Goal: Check status

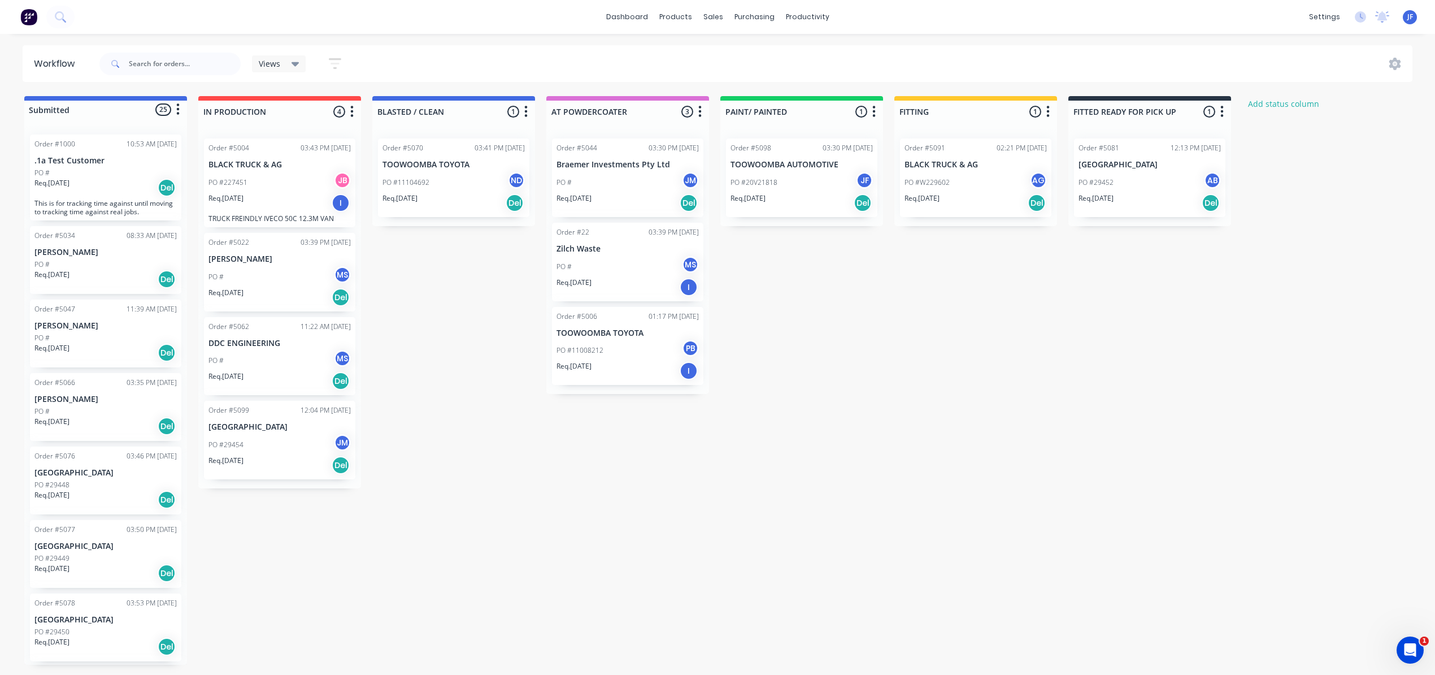
scroll to position [1316, 0]
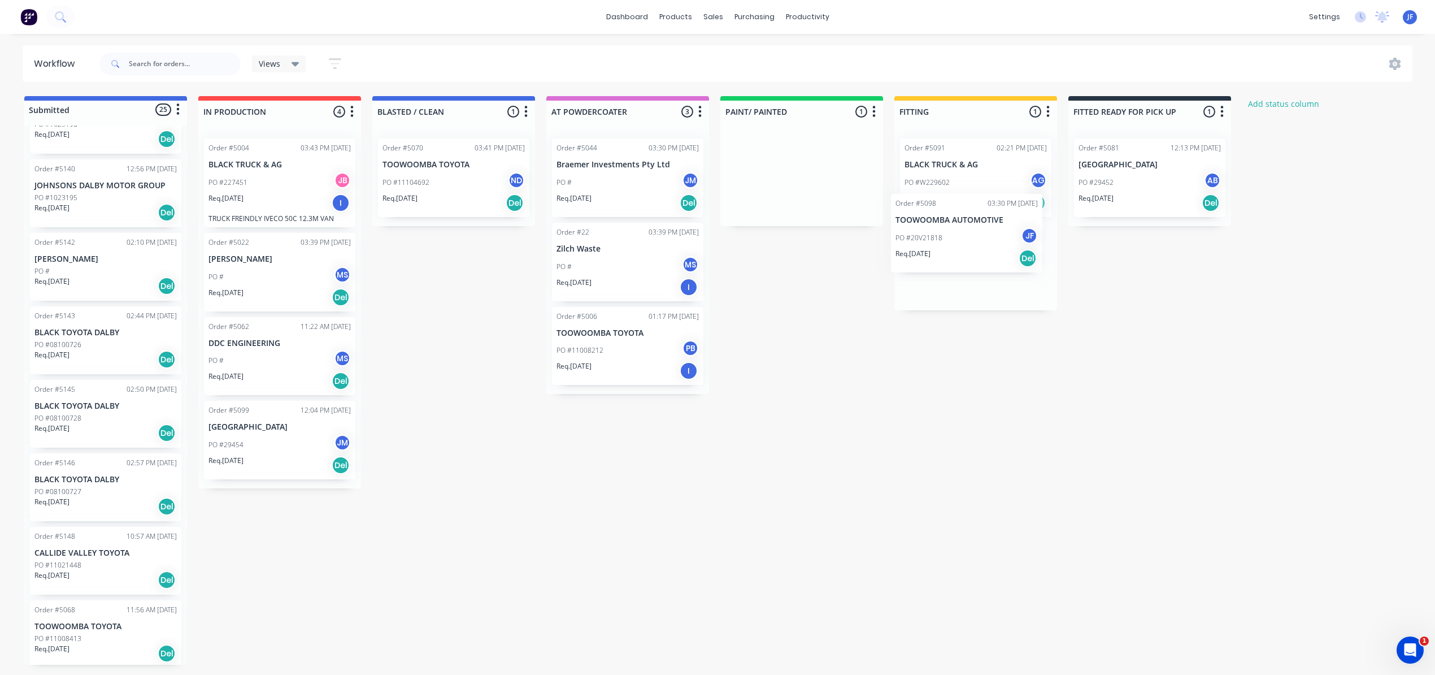
drag, startPoint x: 810, startPoint y: 198, endPoint x: 978, endPoint y: 260, distance: 179.0
click at [978, 260] on div "Submitted 25 Status colour #4169E1 hex #4169E1 Save Cancel Summaries Total orde…" at bounding box center [770, 380] width 1557 height 568
click at [936, 110] on div at bounding box center [976, 112] width 163 height 22
type input "F"
type input "READY TO FIT"
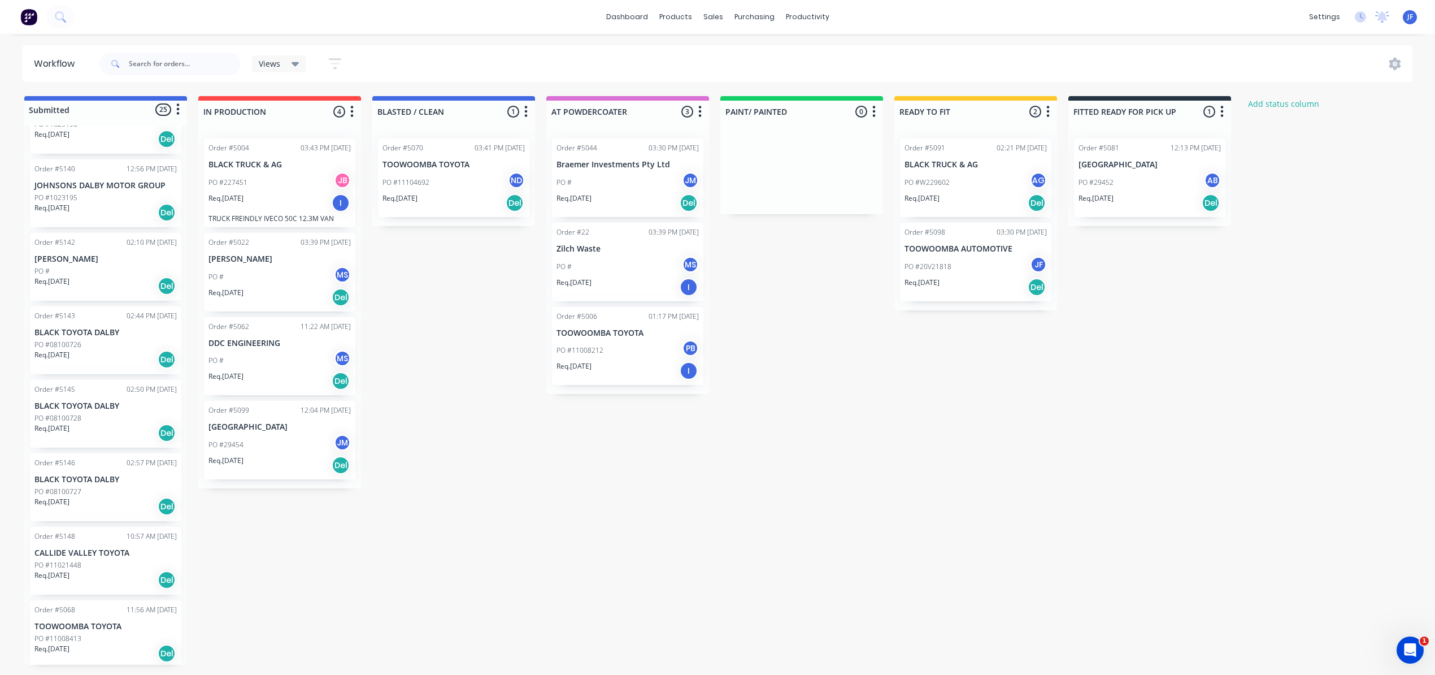
click at [824, 410] on div "Submitted 25 Status colour #4169E1 hex #4169E1 Save Cancel Summaries Total orde…" at bounding box center [770, 380] width 1557 height 568
drag, startPoint x: 627, startPoint y: 364, endPoint x: 458, endPoint y: 290, distance: 184.8
click at [458, 290] on div "Submitted 25 Status colour #4169E1 hex #4169E1 Save Cancel Summaries Total orde…" at bounding box center [770, 380] width 1557 height 568
drag, startPoint x: 624, startPoint y: 374, endPoint x: 443, endPoint y: 198, distance: 252.2
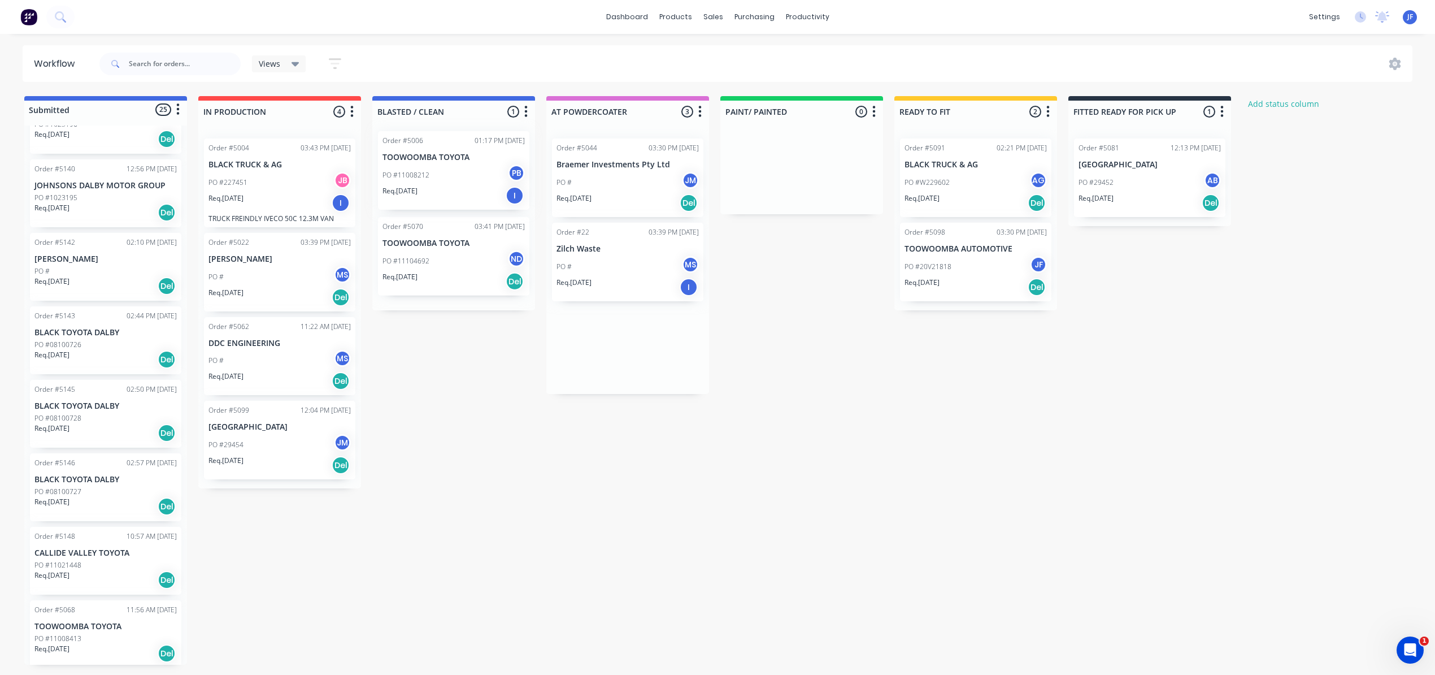
click at [443, 198] on div "Submitted 25 Status colour #4169E1 hex #4169E1 Save Cancel Summaries Total orde…" at bounding box center [770, 380] width 1557 height 568
click at [462, 184] on div "PO #11008212 PB" at bounding box center [454, 182] width 142 height 21
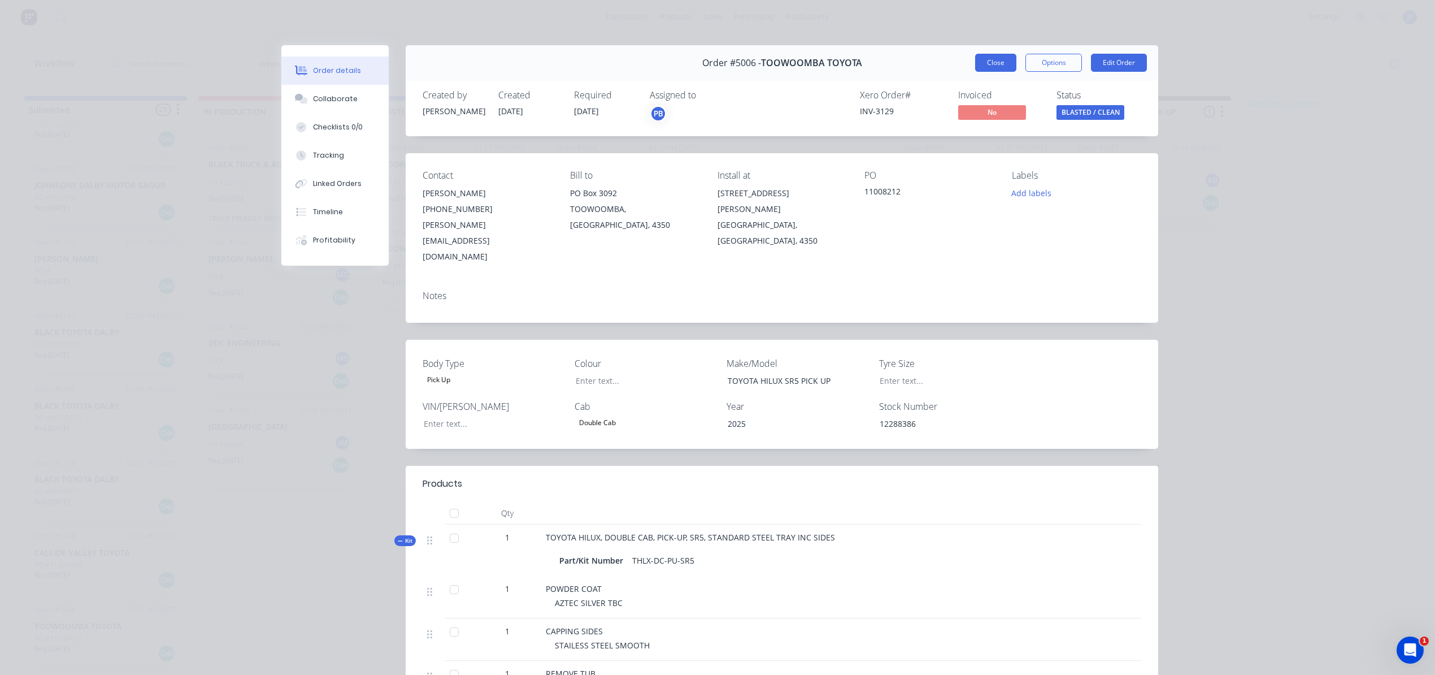
click at [988, 59] on button "Close" at bounding box center [995, 63] width 41 height 18
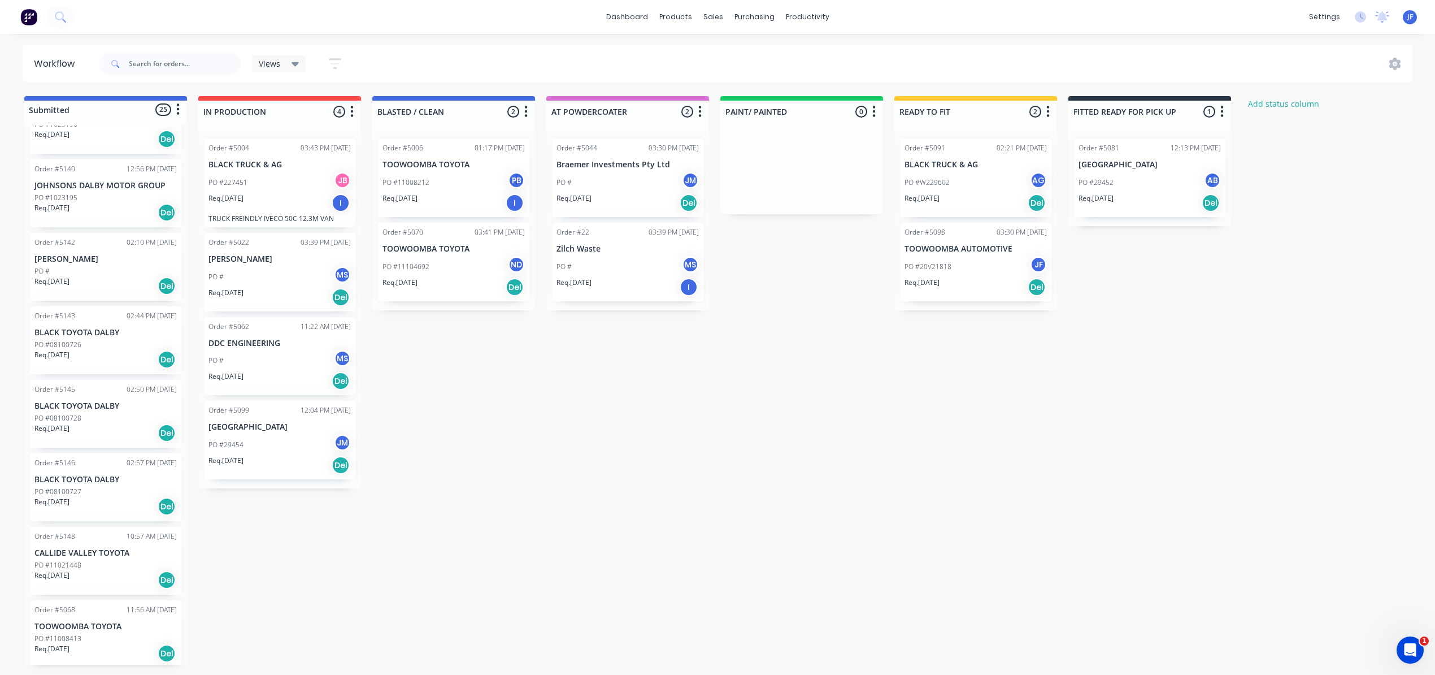
click at [471, 199] on div "Req. [DATE] I" at bounding box center [454, 202] width 142 height 19
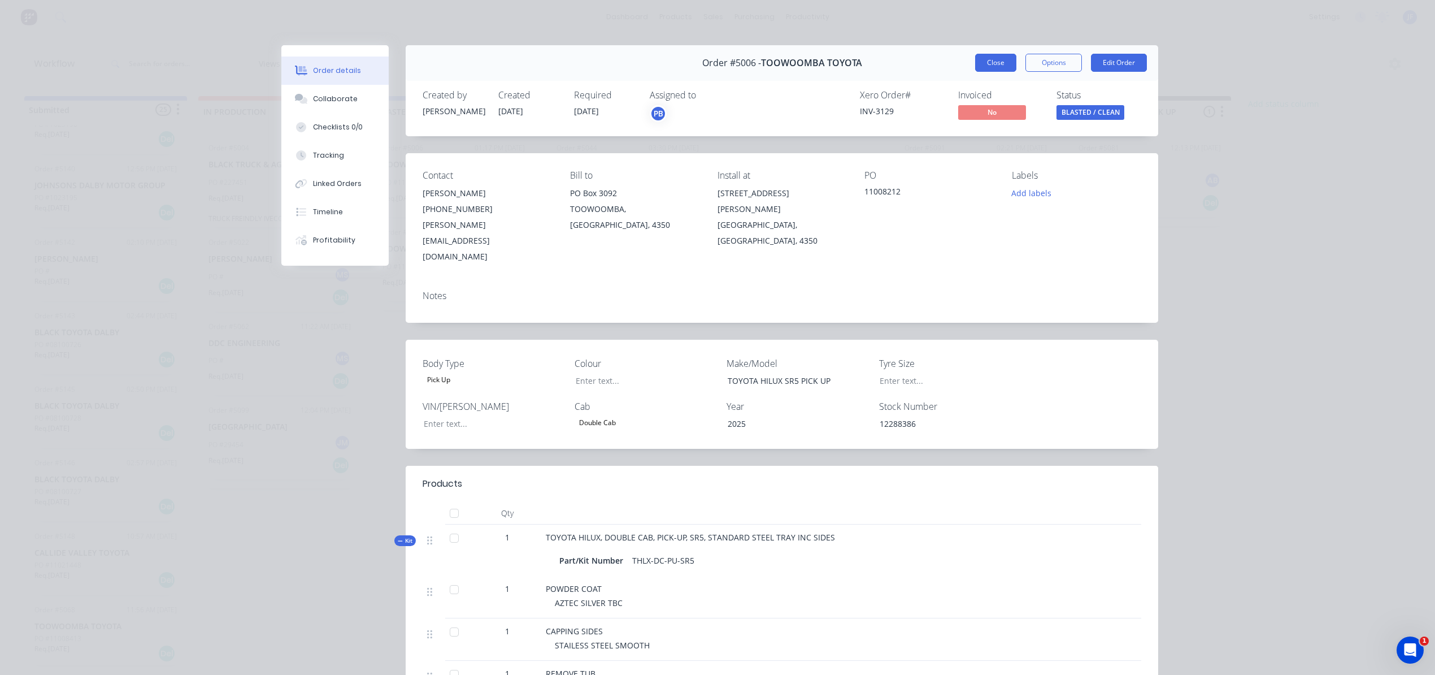
click at [981, 71] on button "Close" at bounding box center [995, 63] width 41 height 18
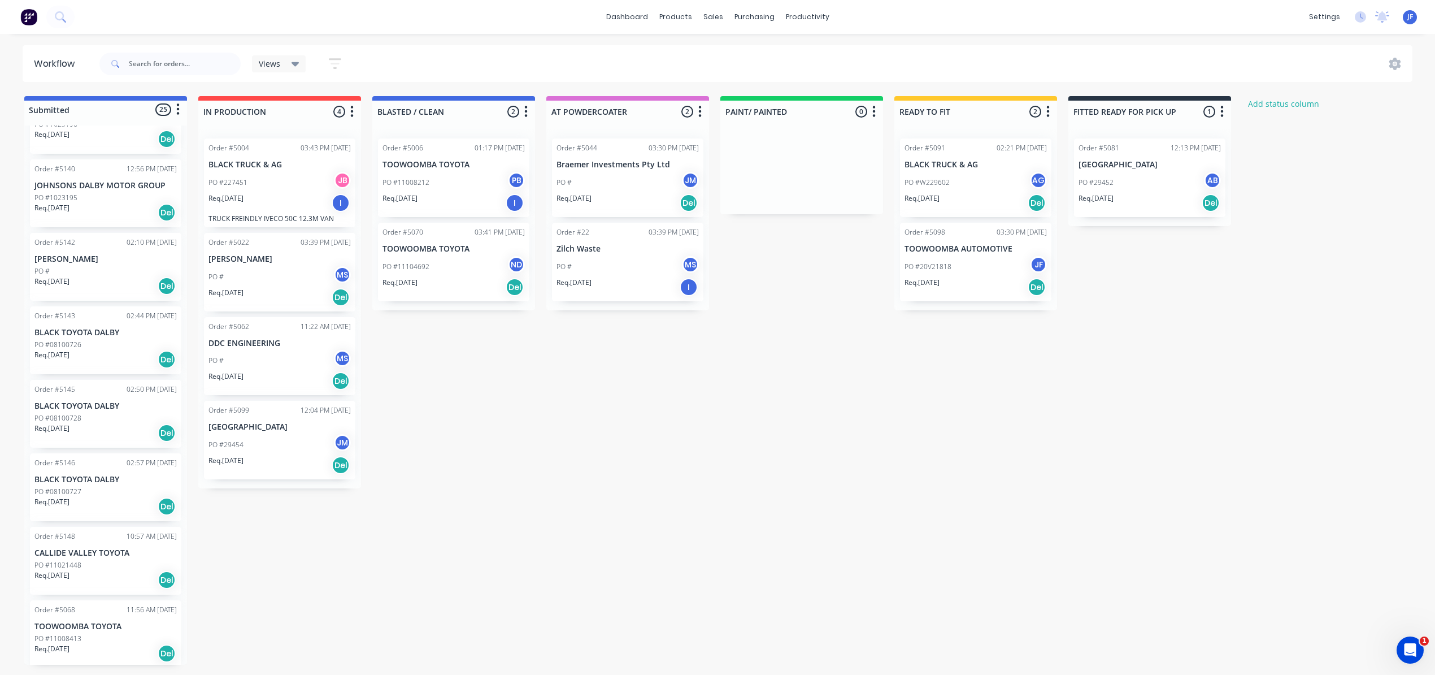
click at [448, 179] on div "PO #11008212 PB" at bounding box center [454, 182] width 142 height 21
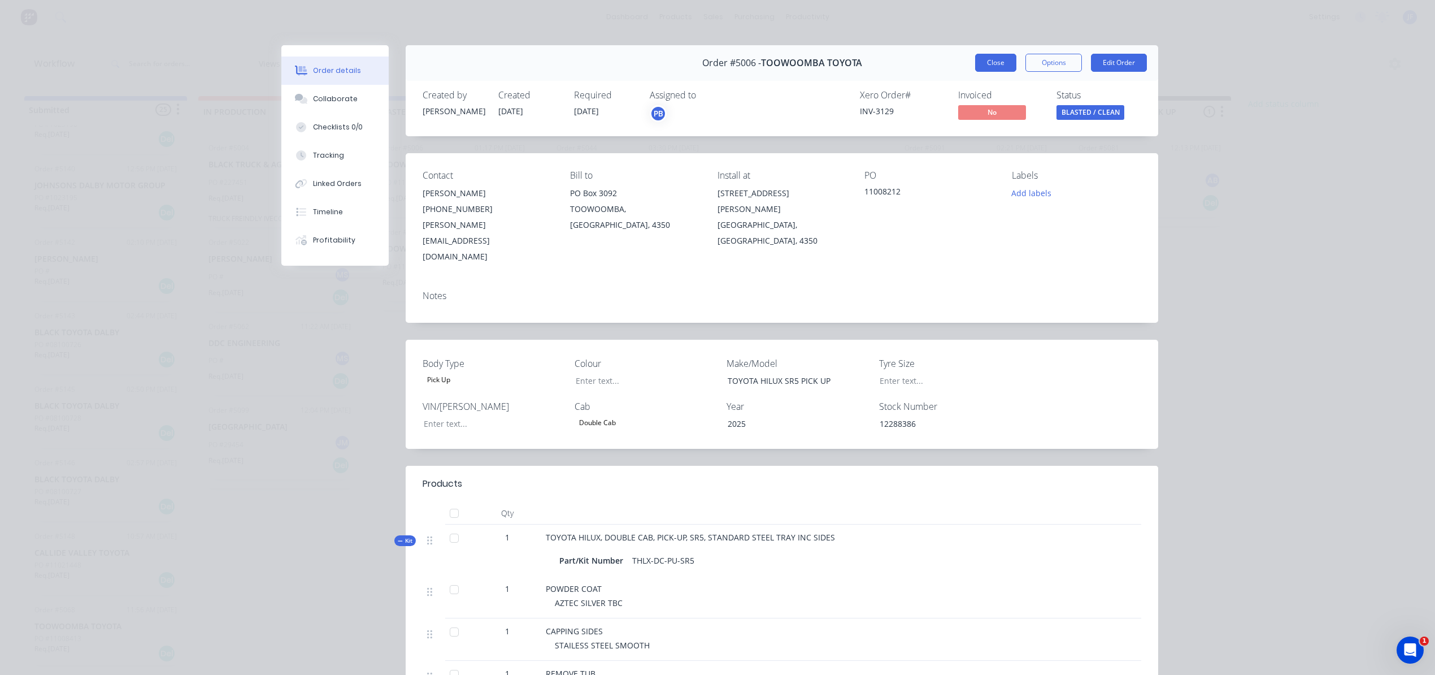
click at [993, 66] on button "Close" at bounding box center [995, 63] width 41 height 18
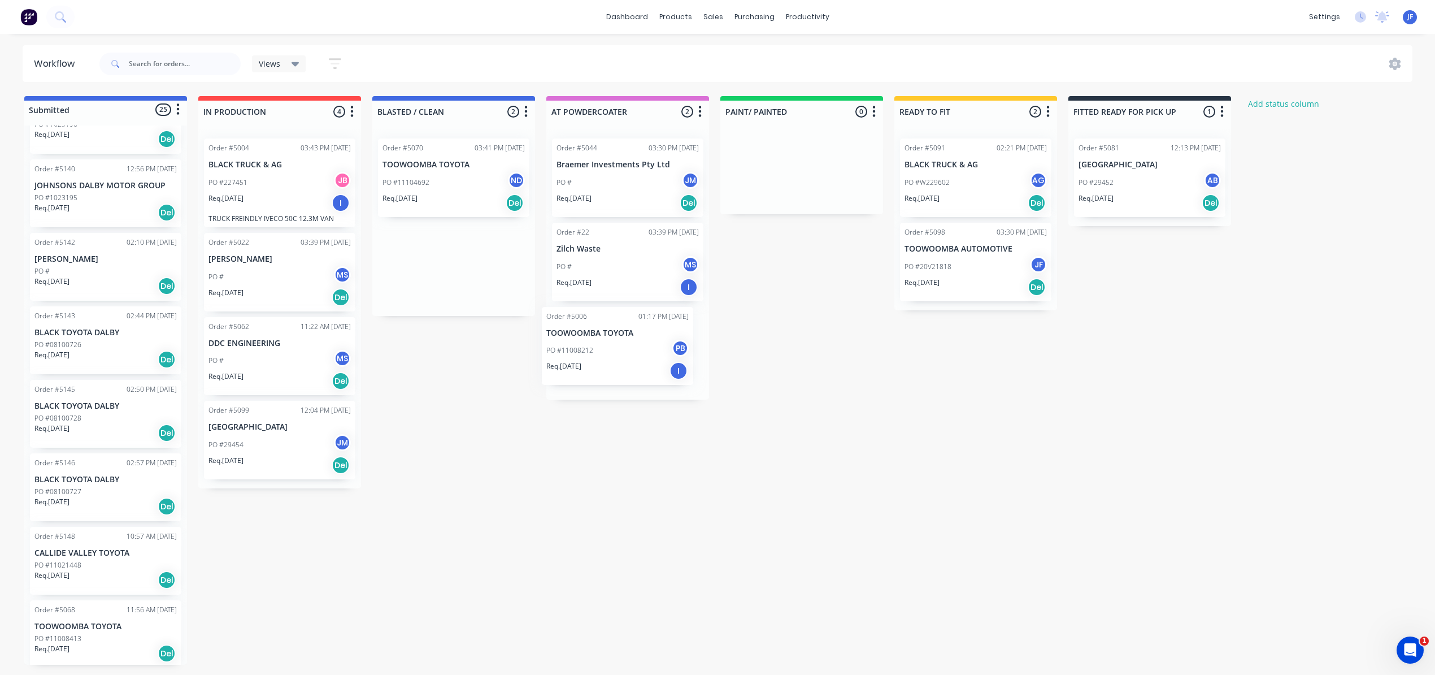
drag, startPoint x: 455, startPoint y: 193, endPoint x: 624, endPoint y: 361, distance: 237.8
click at [624, 361] on div "Submitted 25 Status colour #4169E1 hex #4169E1 Save Cancel Summaries Total orde…" at bounding box center [770, 380] width 1557 height 568
click at [744, 457] on div "Submitted 25 Status colour #4169E1 hex #4169E1 Save Cancel Summaries Total orde…" at bounding box center [770, 380] width 1557 height 568
